Goal: Task Accomplishment & Management: Manage account settings

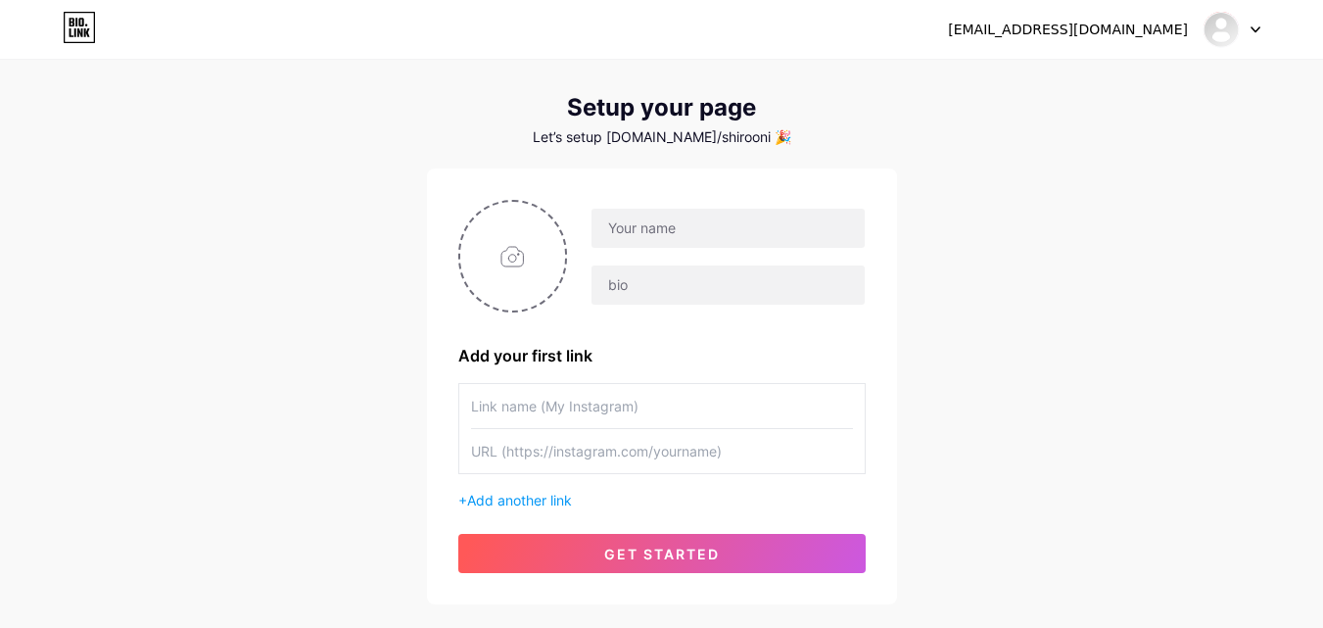
click at [175, 230] on div "[EMAIL_ADDRESS][DOMAIN_NAME] Dashboard Logout Setup your page Let’s setup [DOMA…" at bounding box center [661, 318] width 1323 height 698
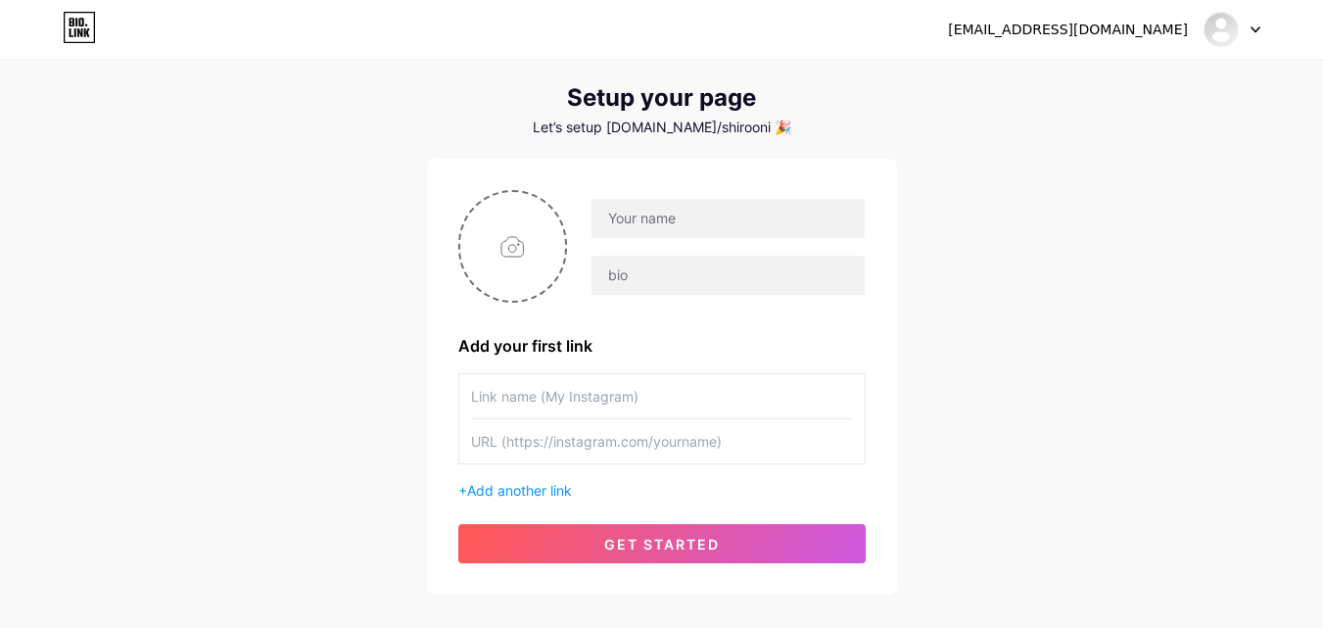
scroll to position [39, 0]
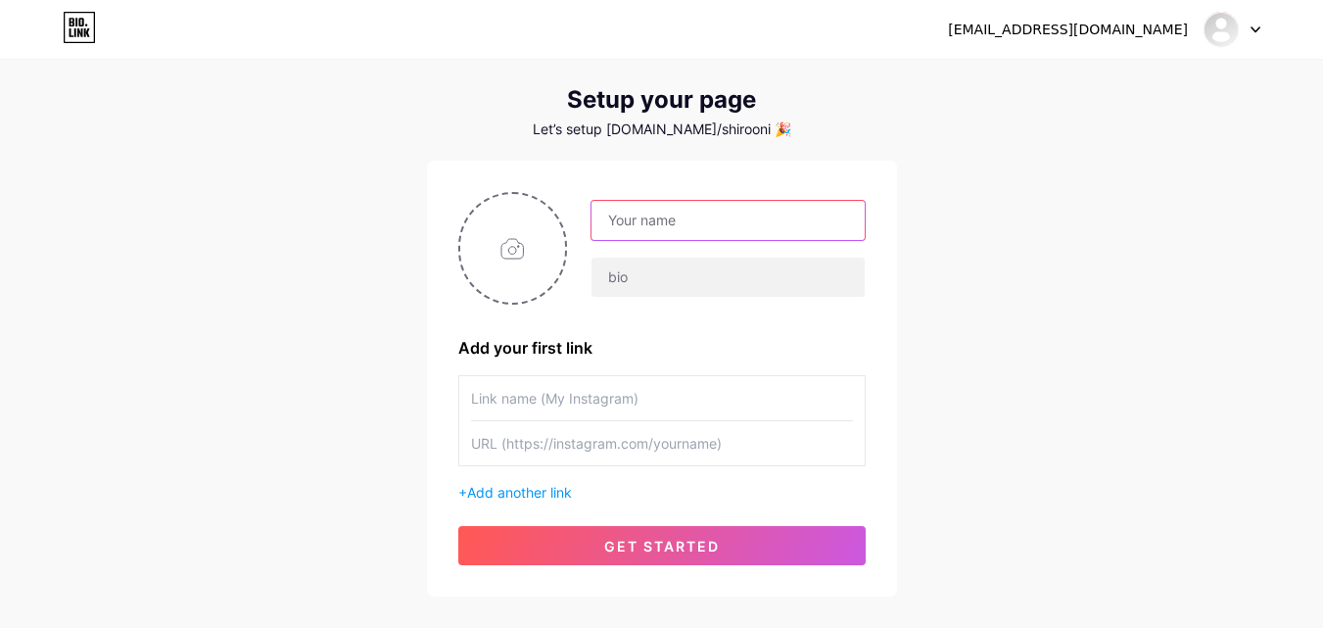
click at [640, 217] on input "text" at bounding box center [728, 220] width 272 height 39
click at [991, 207] on div "[EMAIL_ADDRESS][DOMAIN_NAME] Dashboard Logout Setup your page Let’s setup [DOMA…" at bounding box center [661, 310] width 1323 height 698
click at [679, 219] on input "text" at bounding box center [728, 220] width 272 height 39
paste input "The Sleep Reset"
type input "The Sleep Reset"
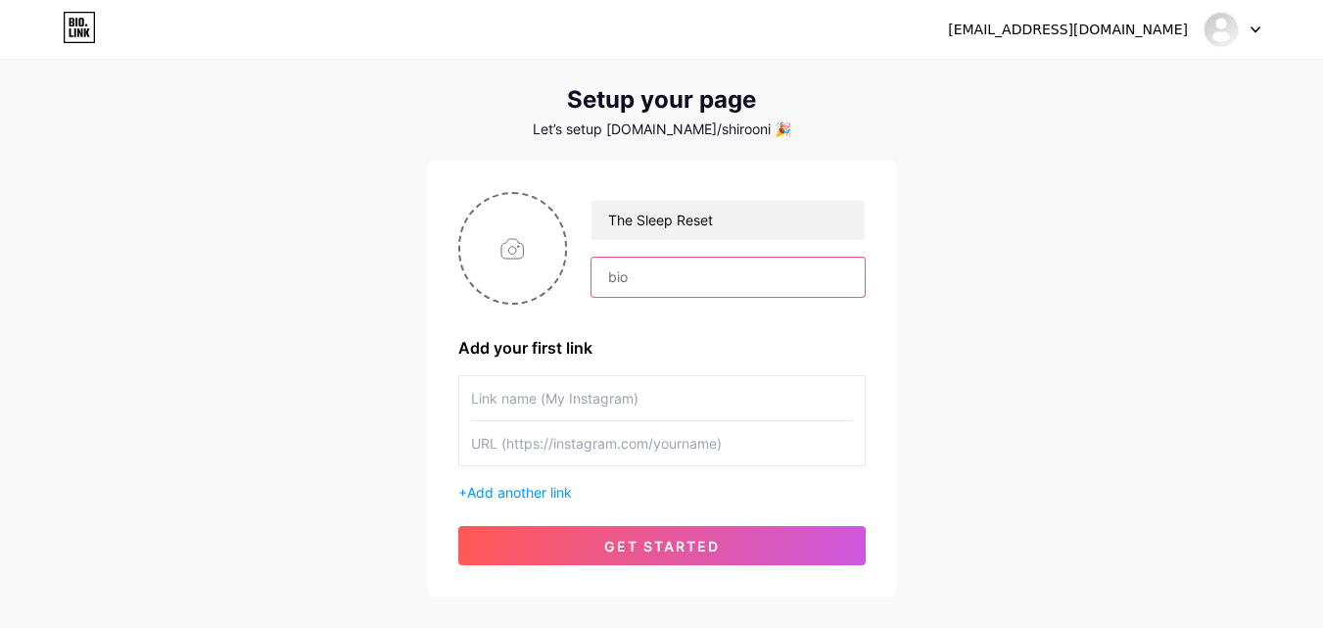
click at [645, 263] on input "text" at bounding box center [728, 277] width 272 height 39
type input "t"
type input "This may be an affiliate page, if you want to support me and want to get fitter…"
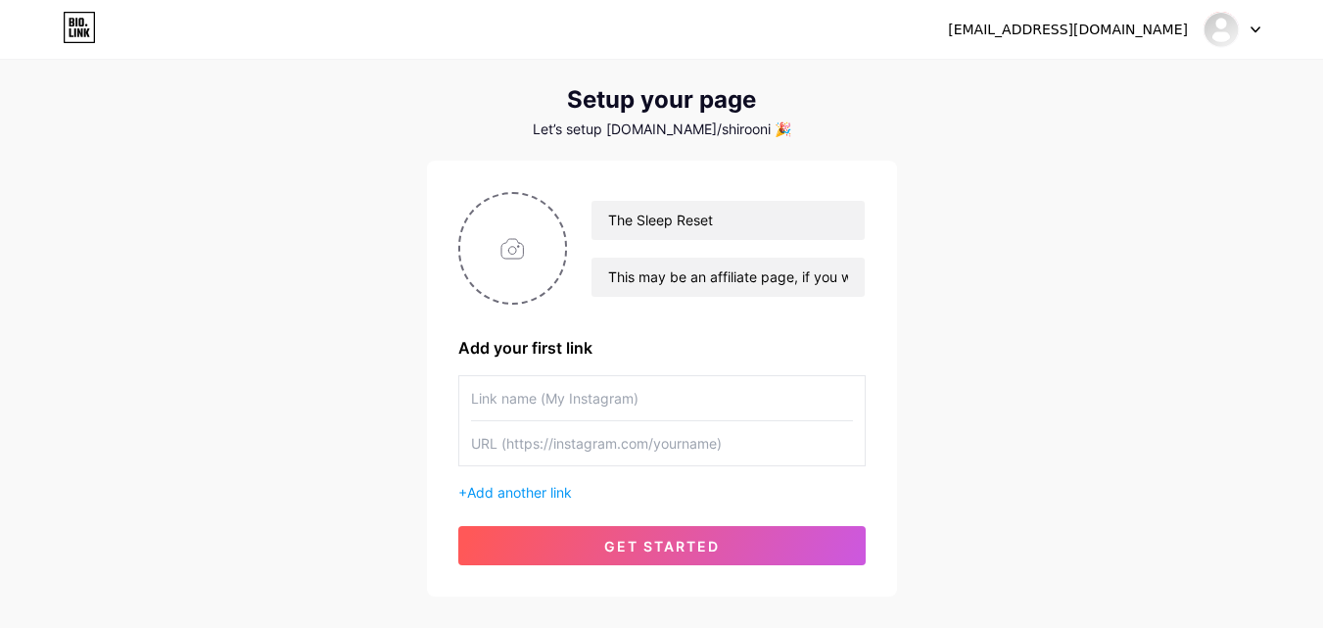
click at [573, 404] on input "text" at bounding box center [662, 398] width 382 height 44
type input "s"
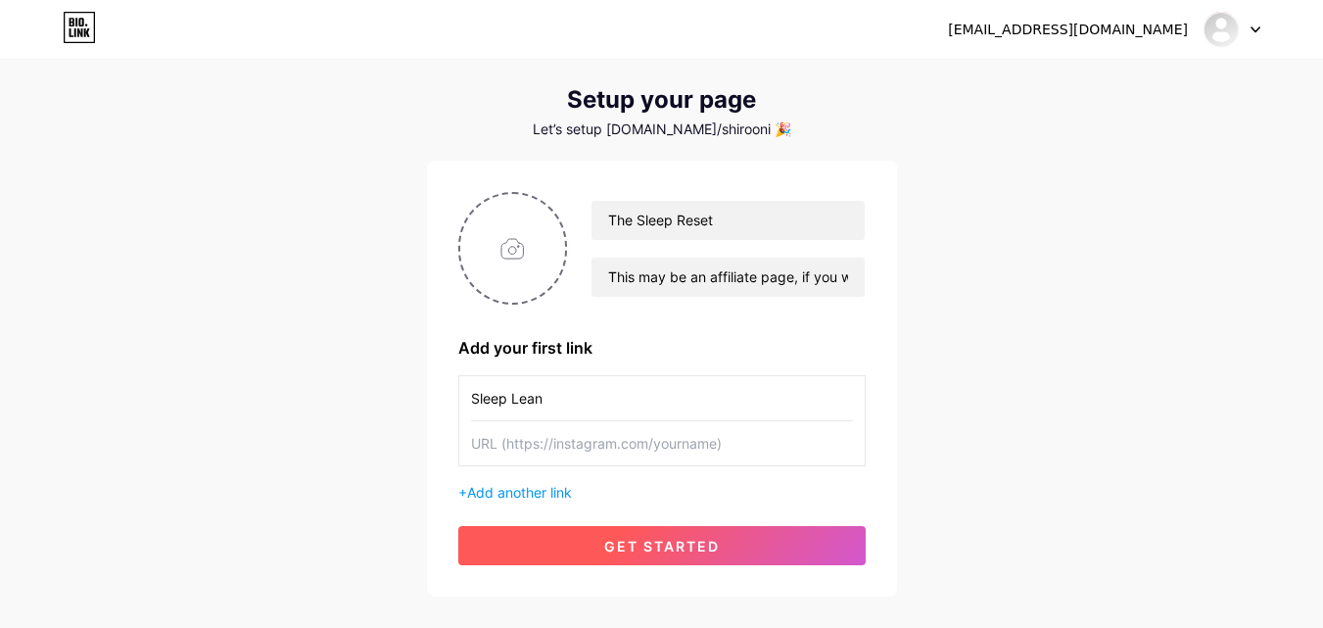
type input "Sleep Lean"
click at [584, 540] on button "get started" at bounding box center [661, 545] width 407 height 39
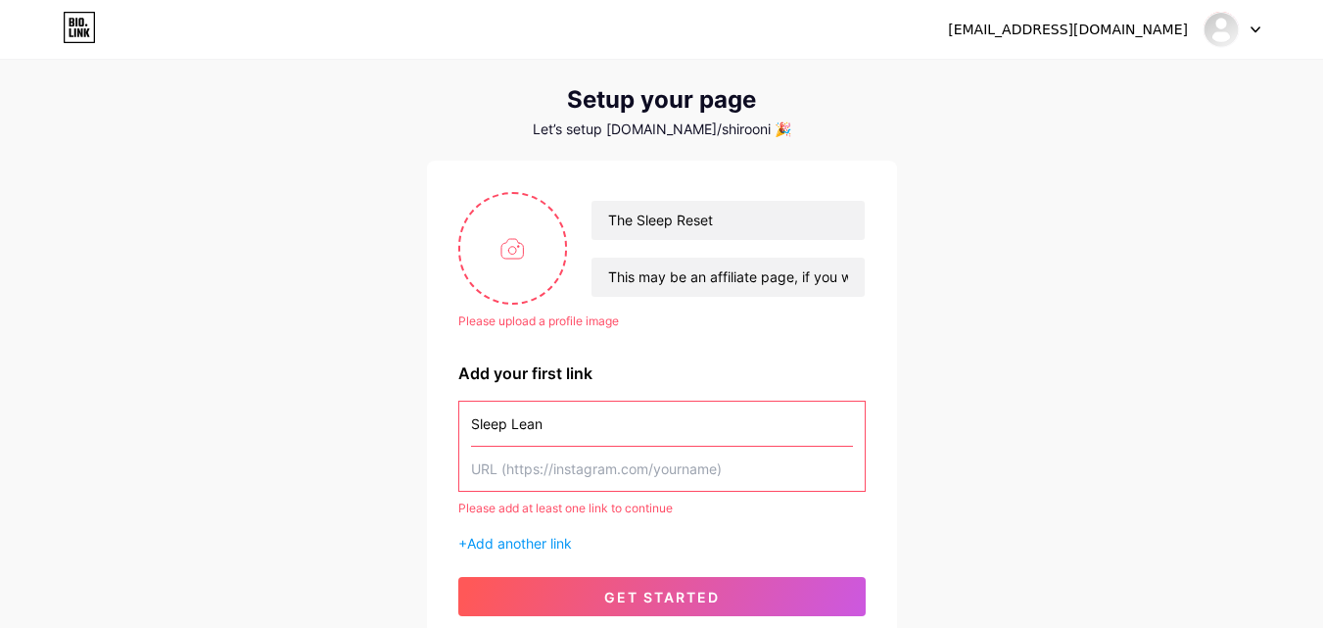
click at [241, 400] on div "[EMAIL_ADDRESS][DOMAIN_NAME] Dashboard Logout Setup your page Let’s setup [DOMA…" at bounding box center [661, 335] width 1323 height 749
click at [501, 272] on input "file" at bounding box center [513, 248] width 106 height 109
type input "C:\fakepath\a-calming-blue-gradient-background-with-_c1TrP55yRVWT9MGk47Gfow_F0K…"
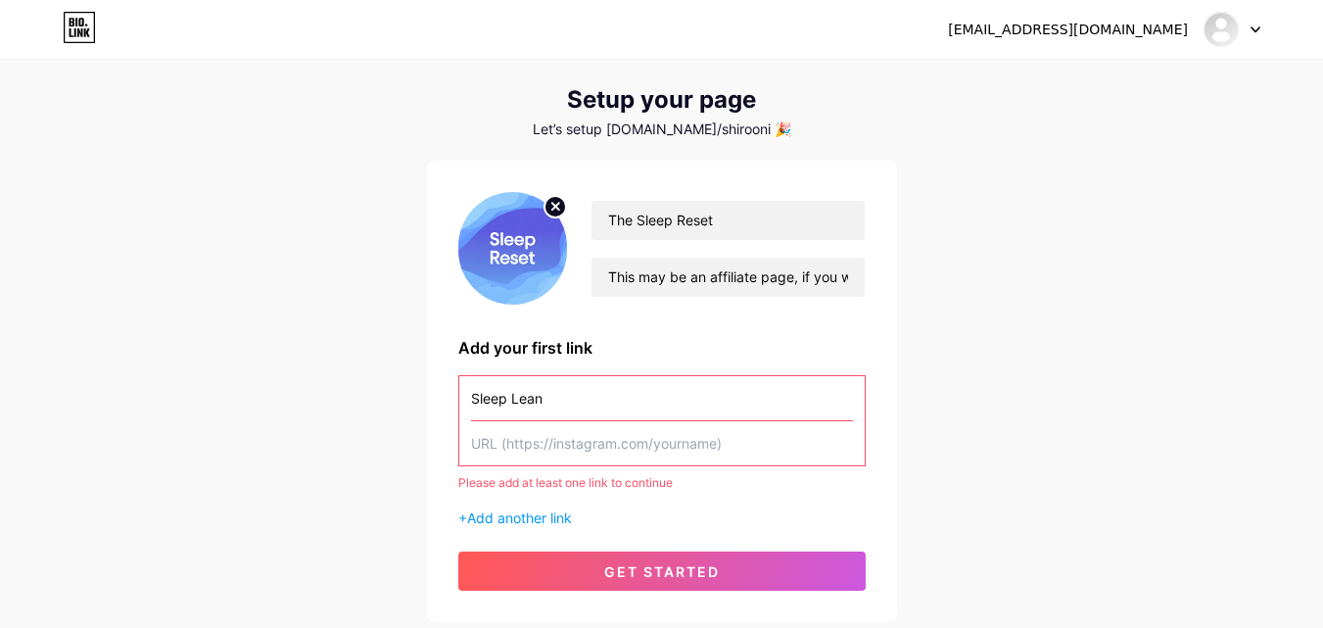
click at [573, 448] on input "text" at bounding box center [662, 443] width 382 height 44
paste input "[URL][DOMAIN_NAME]"
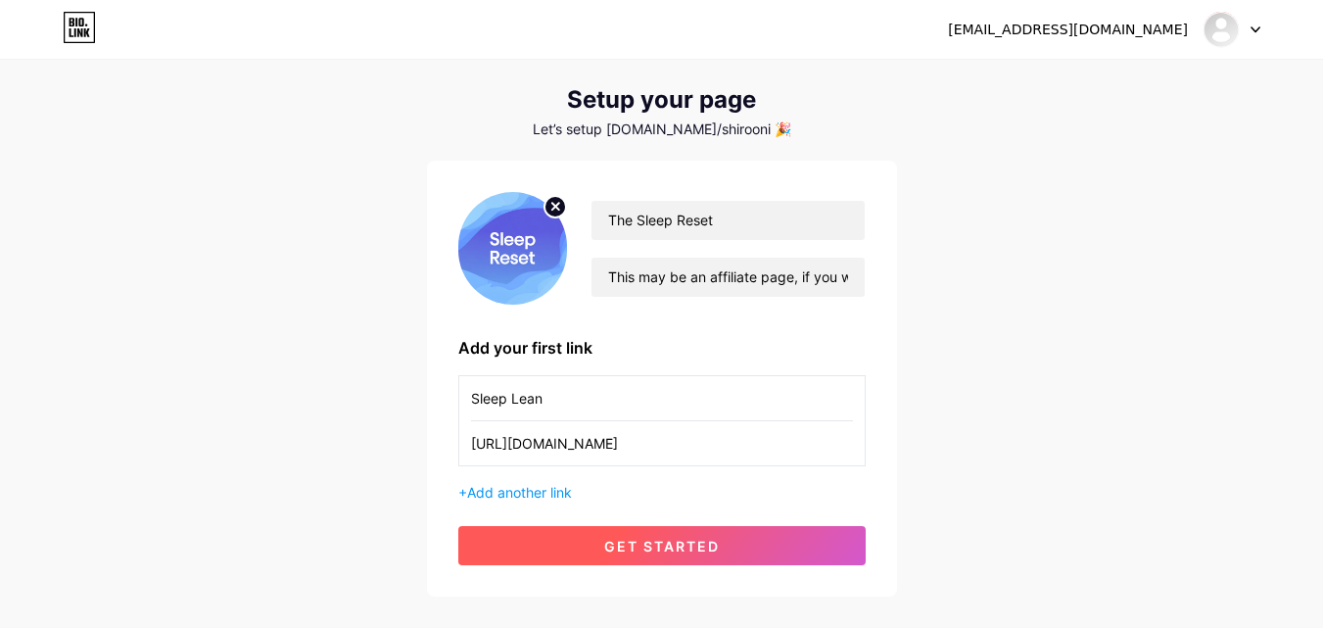
type input "[URL][DOMAIN_NAME]"
click at [681, 554] on button "get started" at bounding box center [661, 545] width 407 height 39
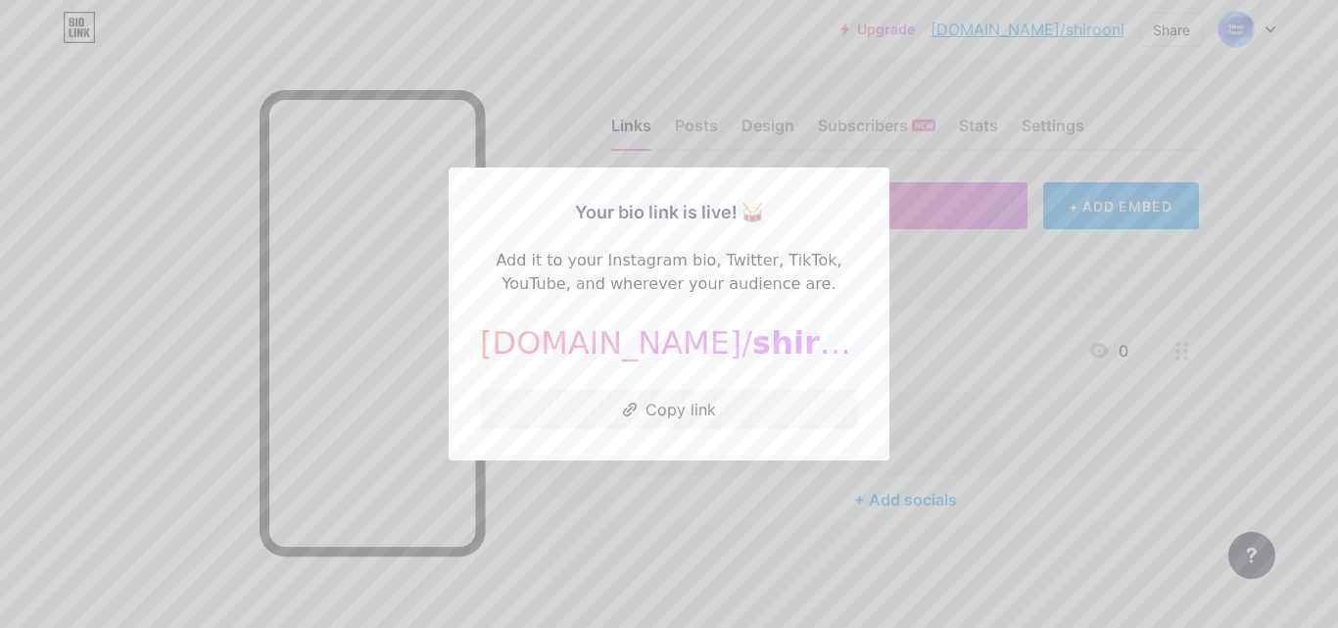
click at [767, 555] on div at bounding box center [669, 314] width 1338 height 628
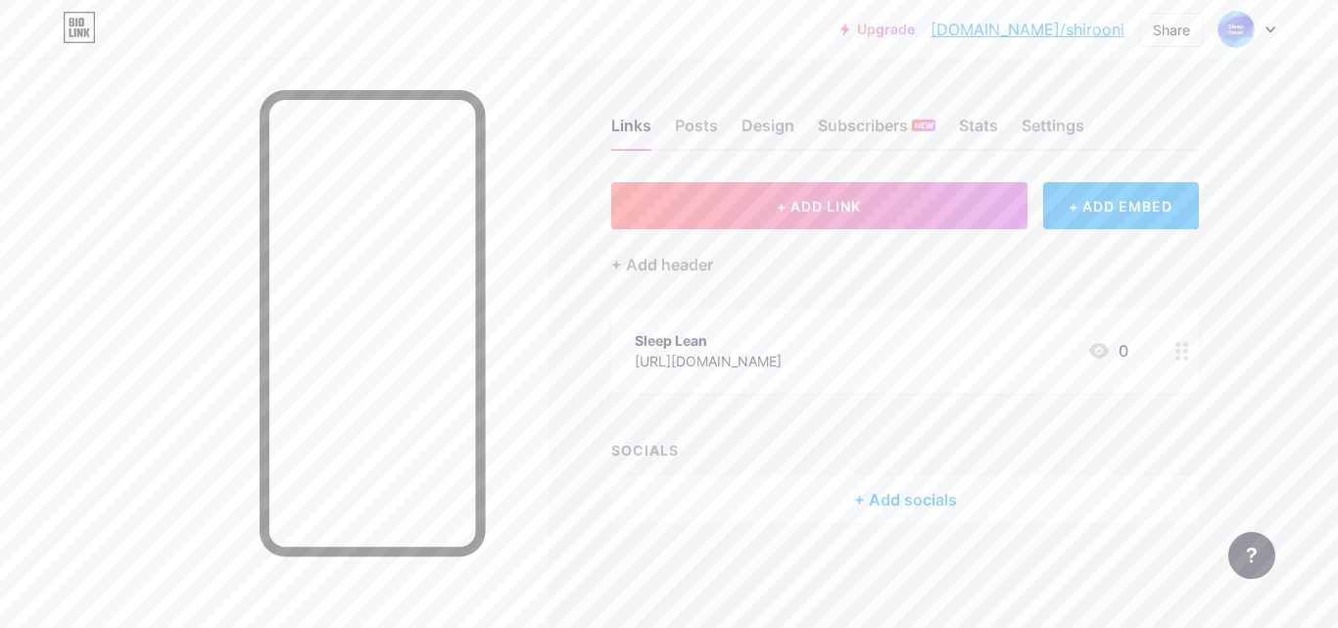
click at [1299, 455] on div "Upgrade [DOMAIN_NAME]/shiroo... [DOMAIN_NAME]/shirooni Share Switch accounts Th…" at bounding box center [669, 314] width 1338 height 628
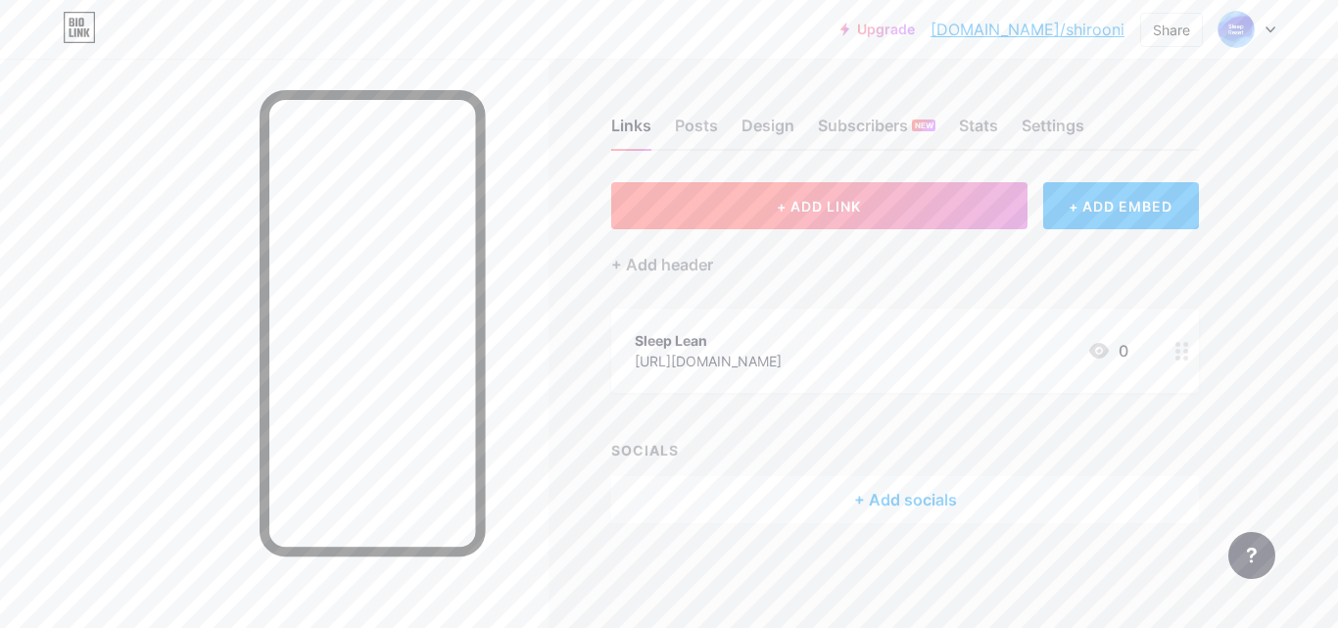
click at [870, 223] on button "+ ADD LINK" at bounding box center [819, 205] width 416 height 47
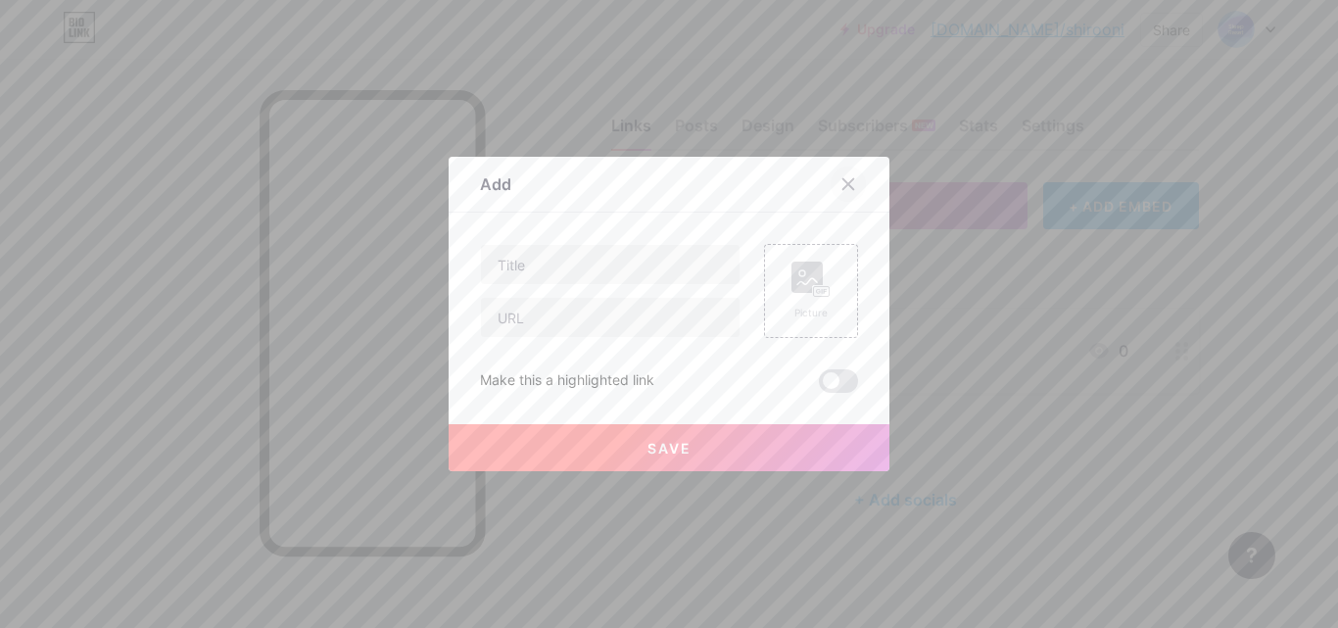
click at [852, 177] on div at bounding box center [848, 184] width 35 height 35
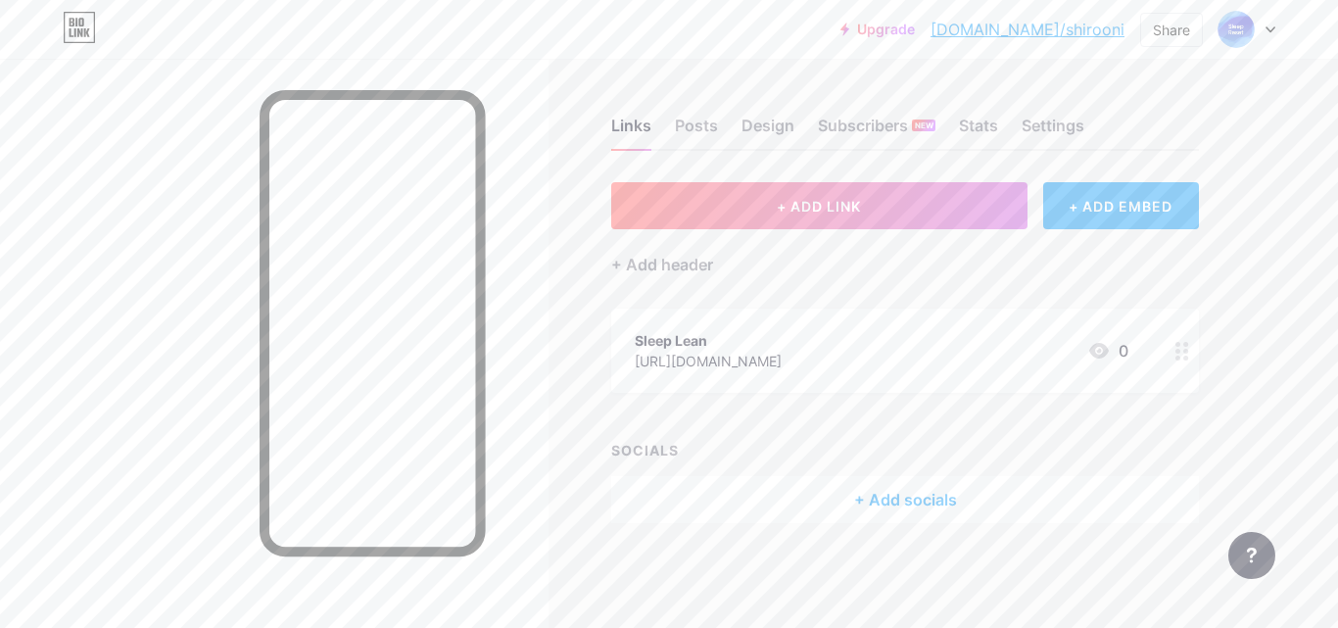
click at [162, 286] on div at bounding box center [274, 373] width 548 height 628
click at [593, 374] on div "Links Posts Design Subscribers NEW Stats Settings + ADD LINK + ADD EMBED + Add …" at bounding box center [640, 340] width 1281 height 562
click at [718, 141] on div "Links Posts Design Subscribers NEW Stats Settings" at bounding box center [905, 116] width 588 height 69
click at [689, 135] on div "Posts" at bounding box center [696, 131] width 43 height 35
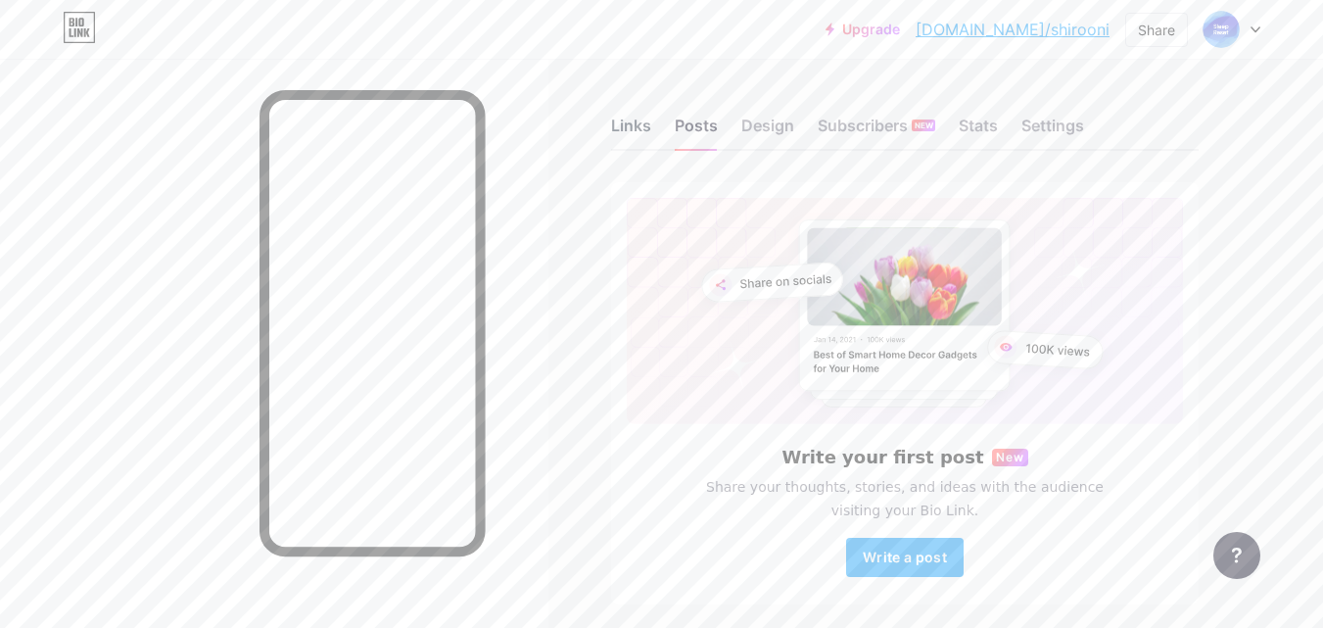
click at [640, 134] on div "Links" at bounding box center [631, 131] width 40 height 35
